Goal: Navigation & Orientation: Find specific page/section

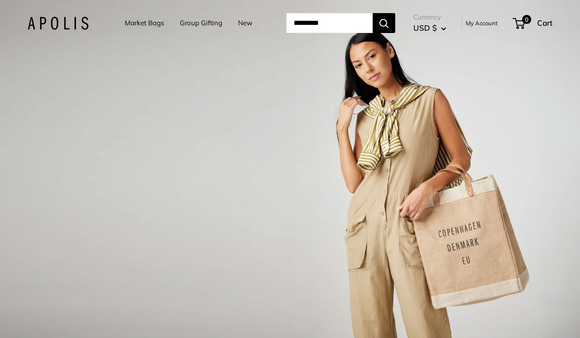
click at [147, 24] on link "Market Bags" at bounding box center [144, 23] width 39 height 13
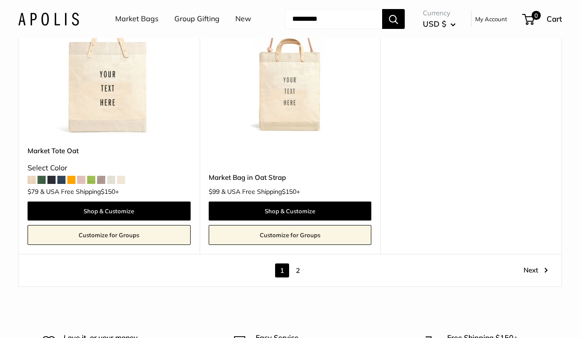
scroll to position [4703, 0]
